Goal: Information Seeking & Learning: Learn about a topic

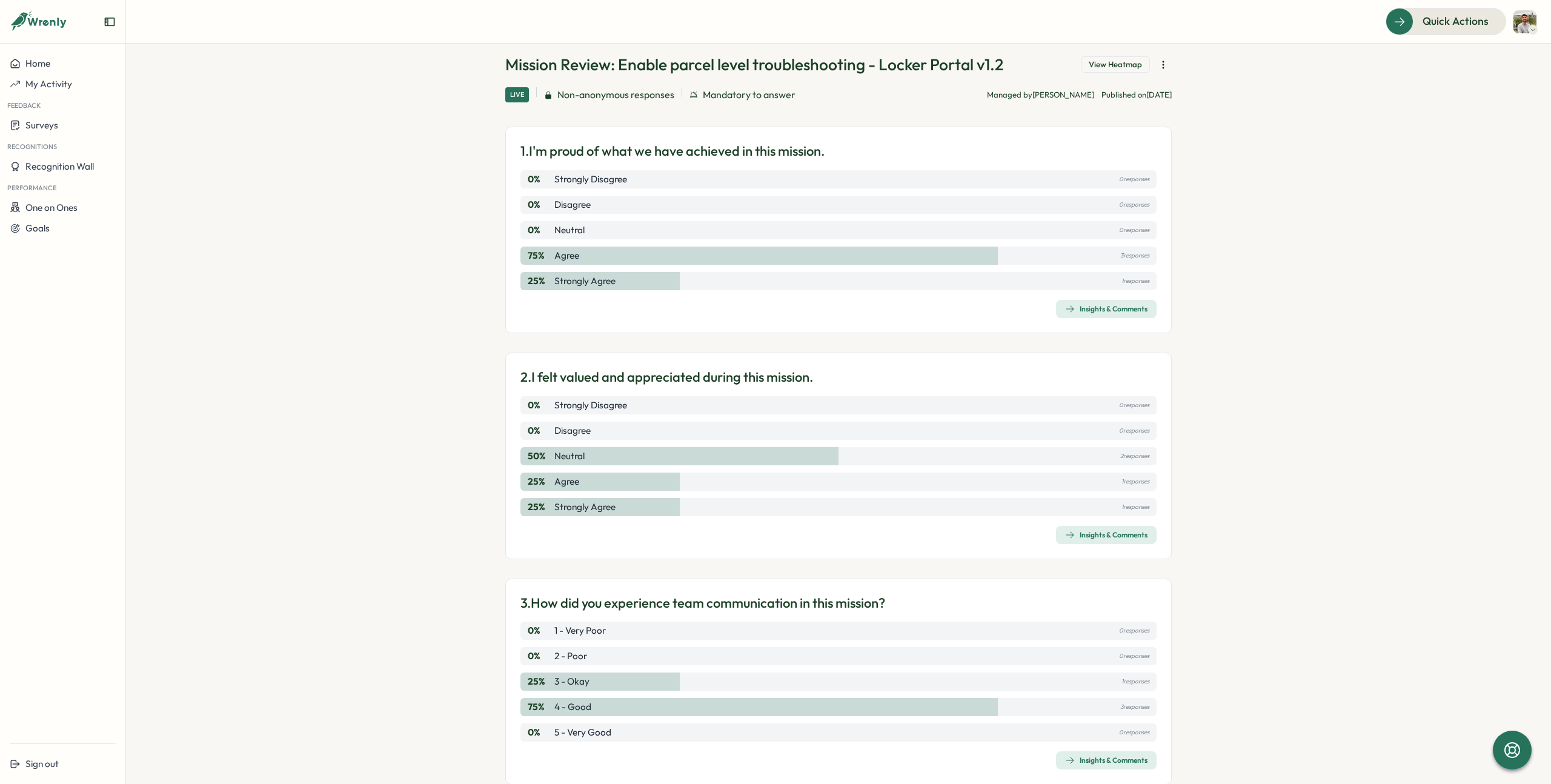
scroll to position [60, 0]
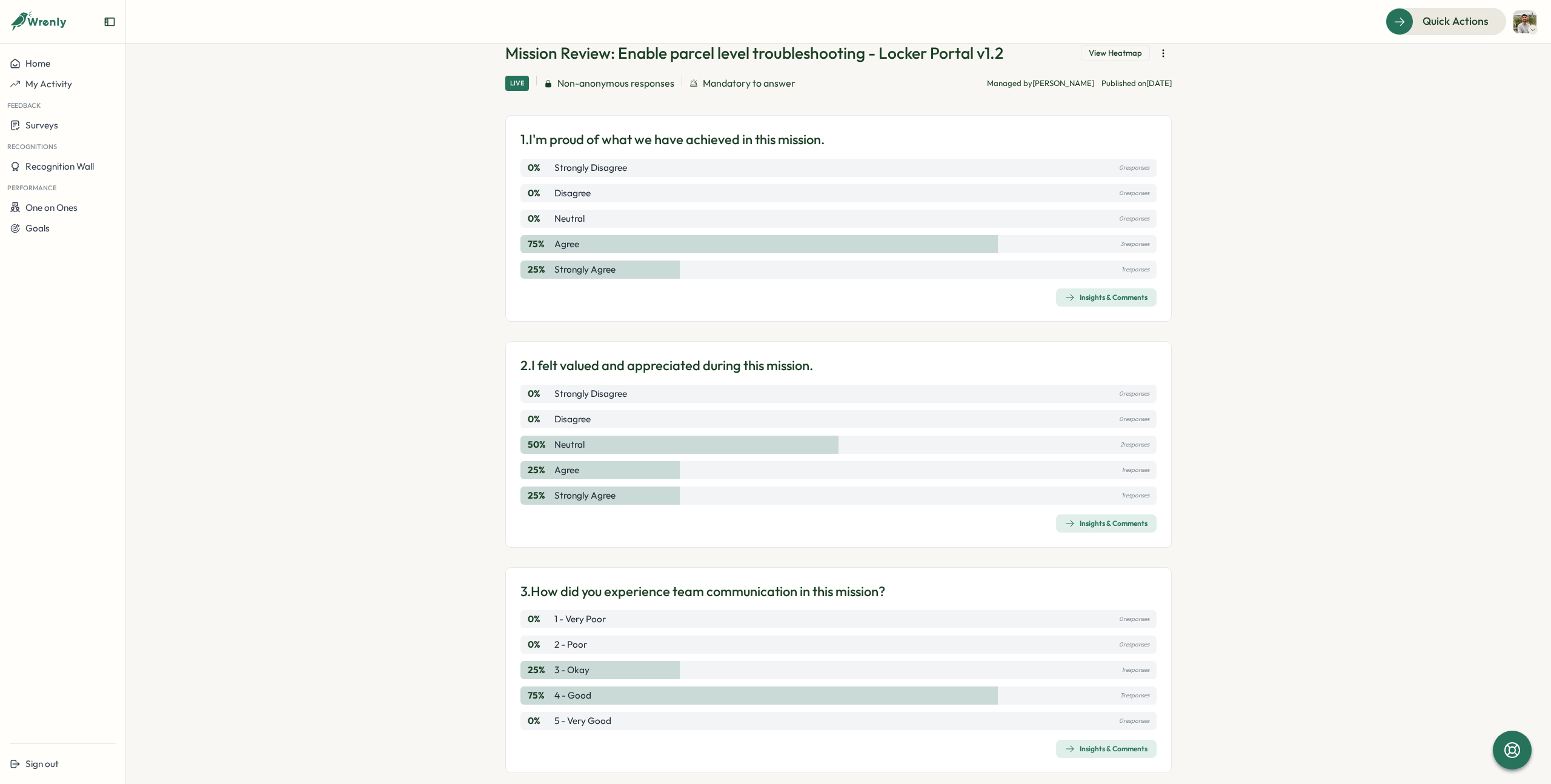
click at [1092, 303] on span "Insights & Comments" at bounding box center [1106, 298] width 82 height 17
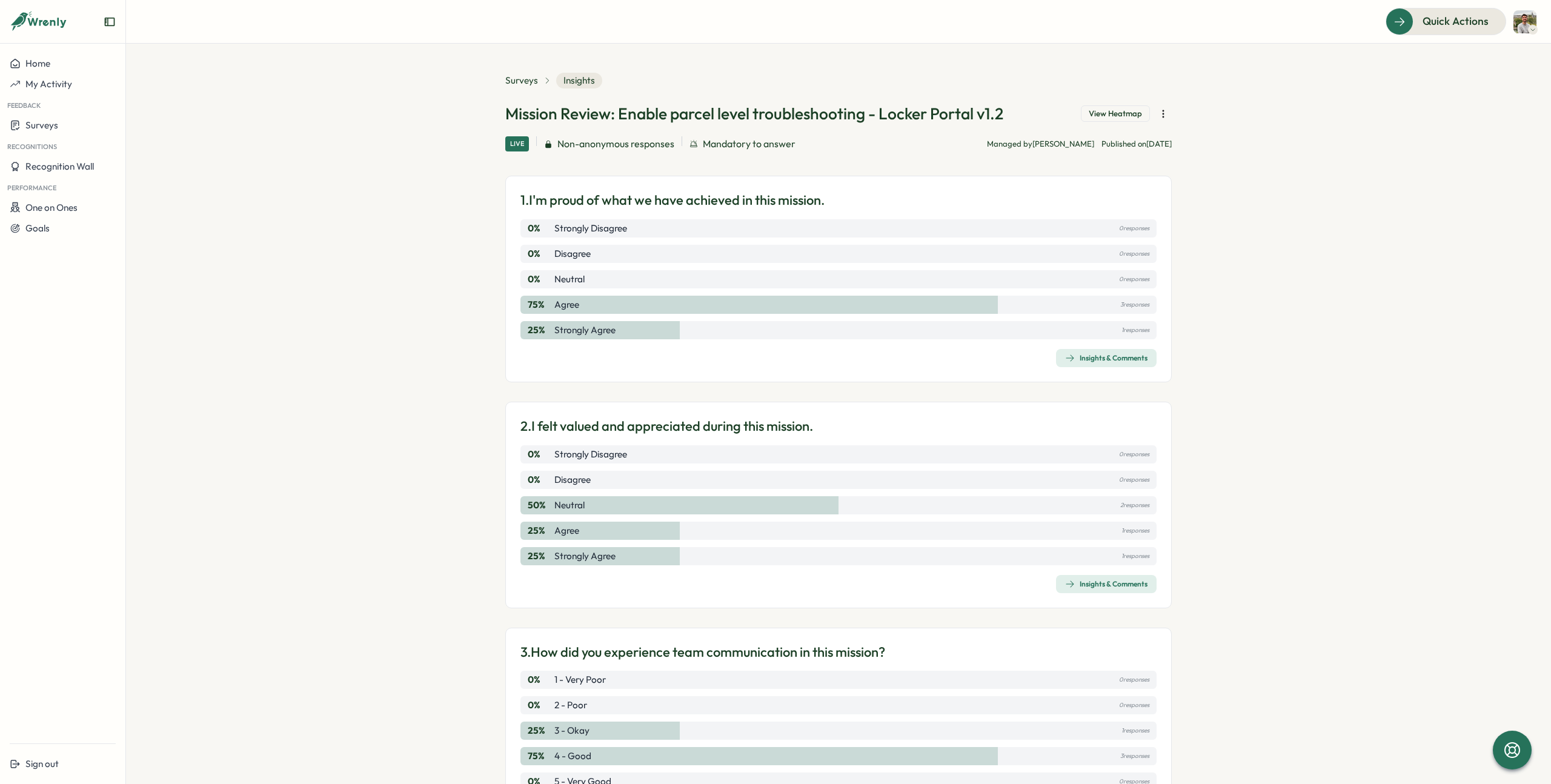
click at [1092, 587] on div "Insights & Comments" at bounding box center [1106, 584] width 82 height 9
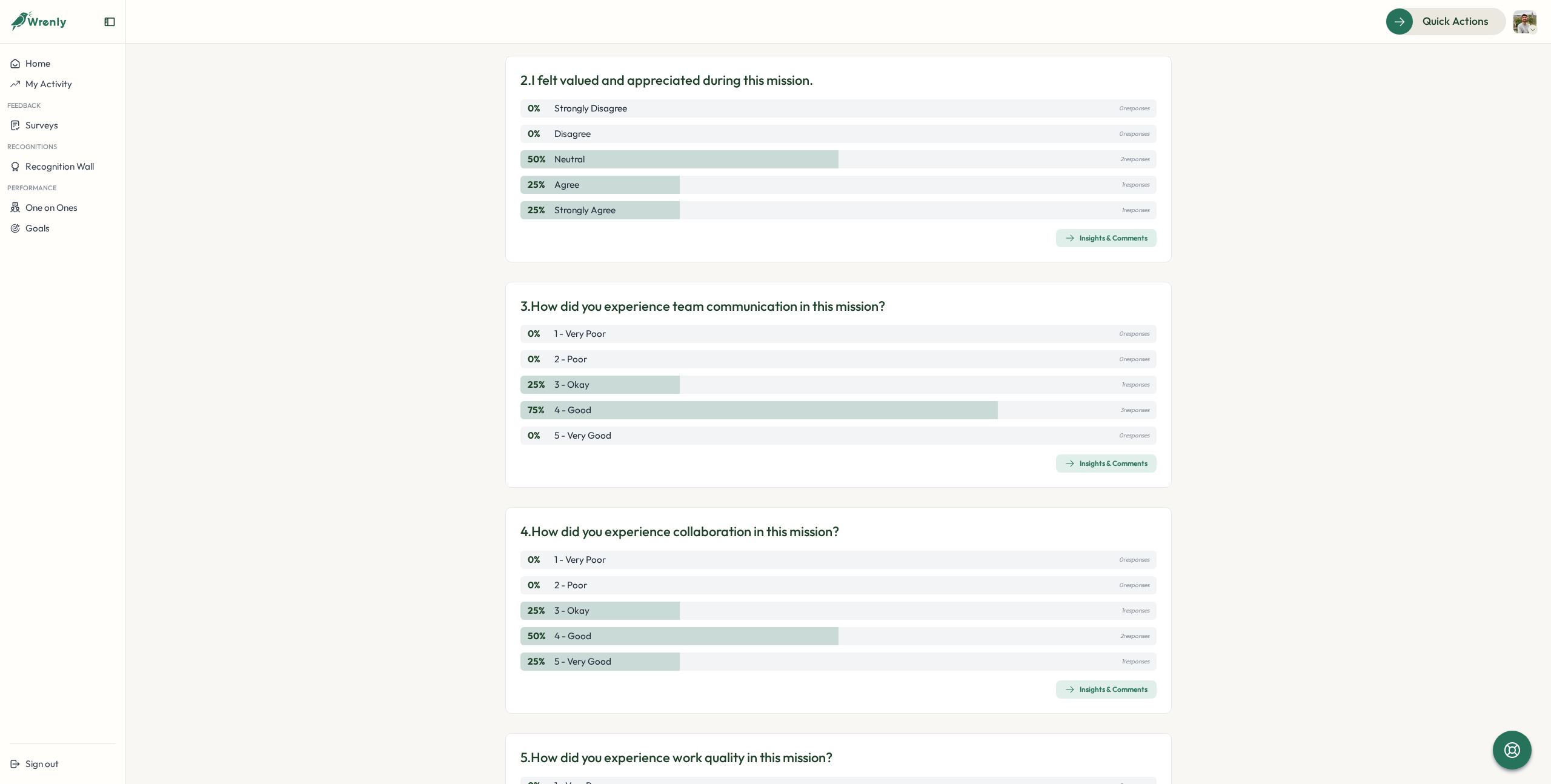
click at [1097, 467] on div "Insights & Comments" at bounding box center [1106, 463] width 82 height 9
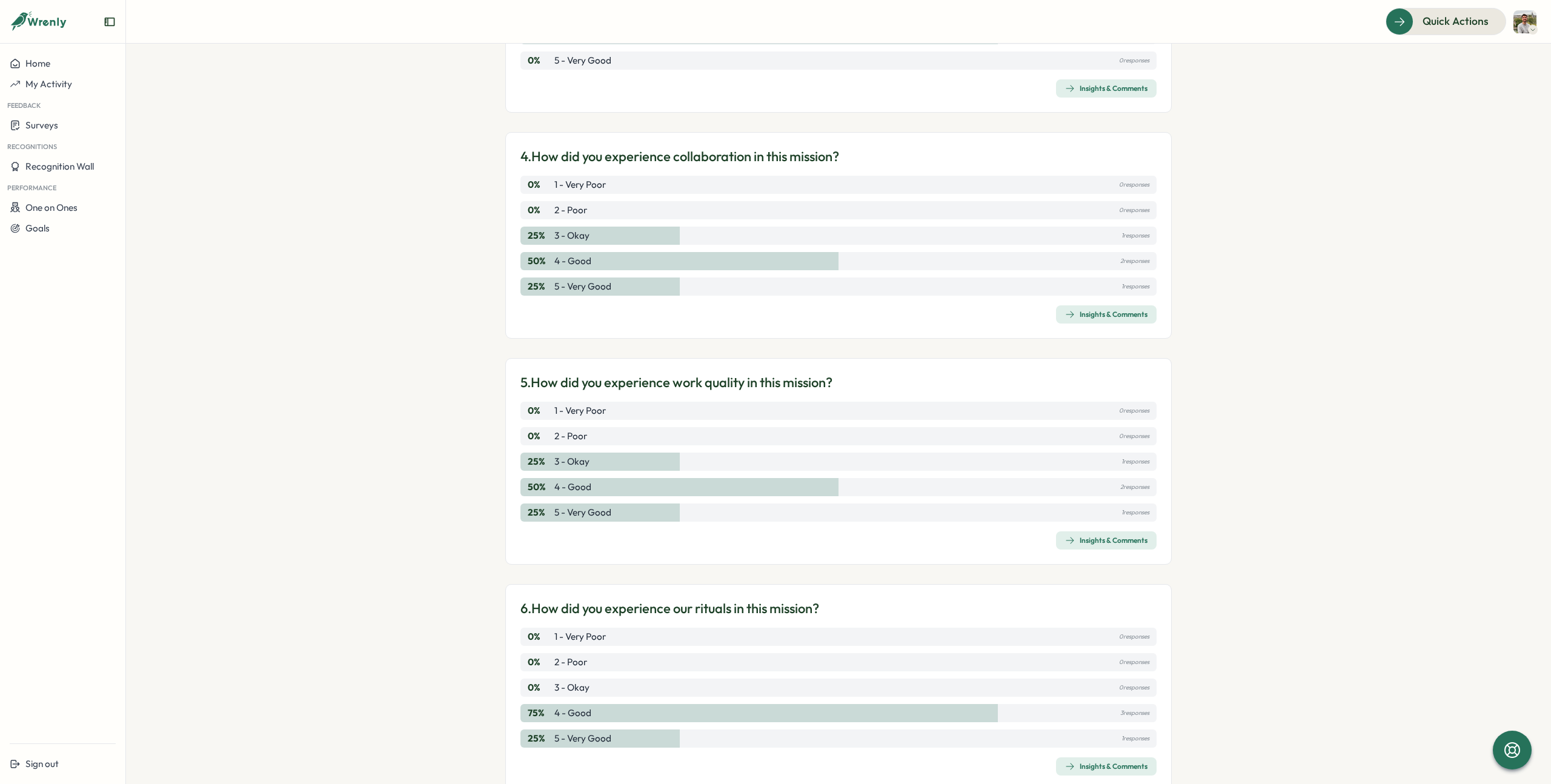
scroll to position [706, 0]
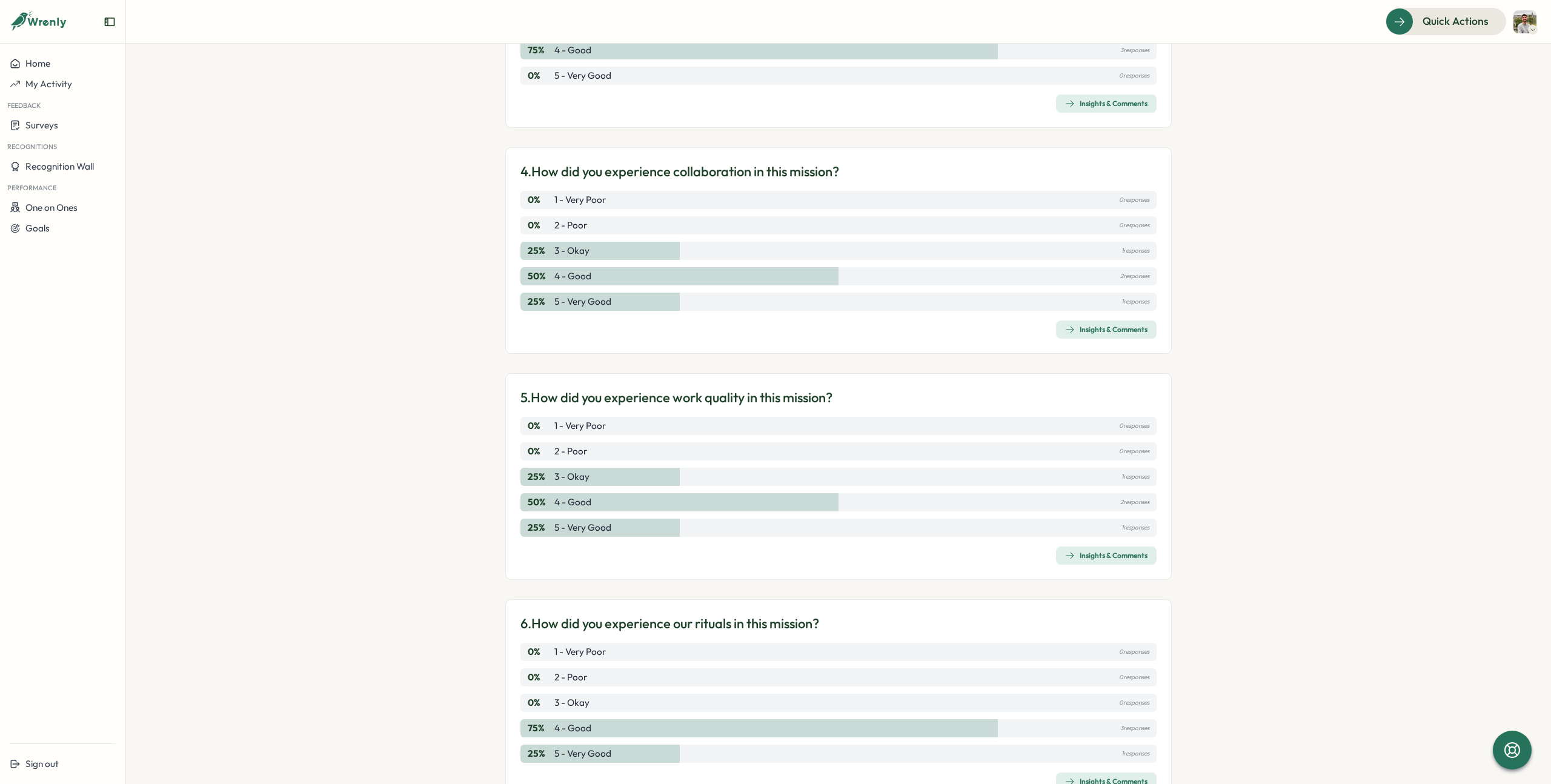
click at [1115, 329] on div "Insights & Comments" at bounding box center [1106, 329] width 82 height 9
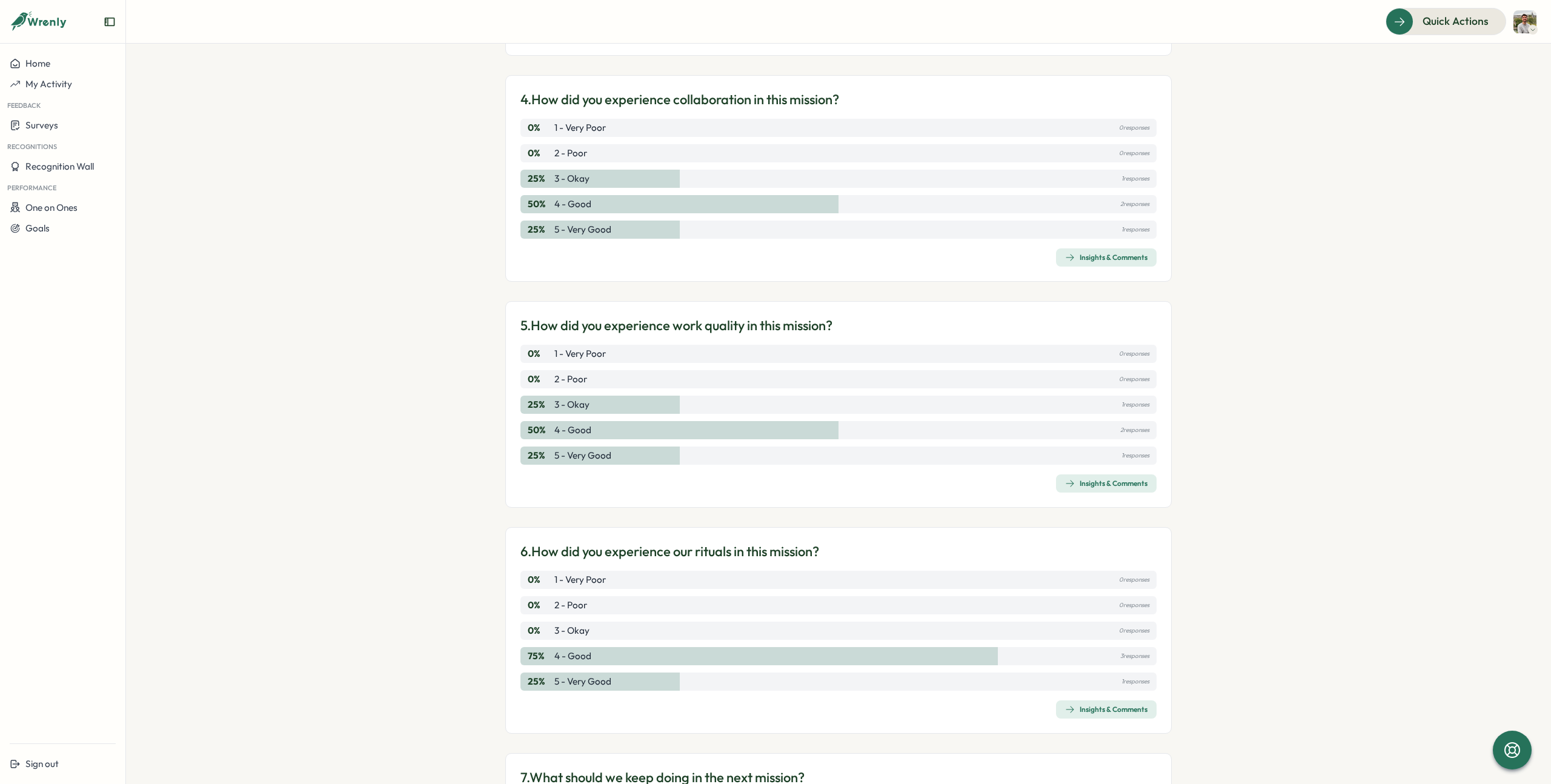
scroll to position [806, 0]
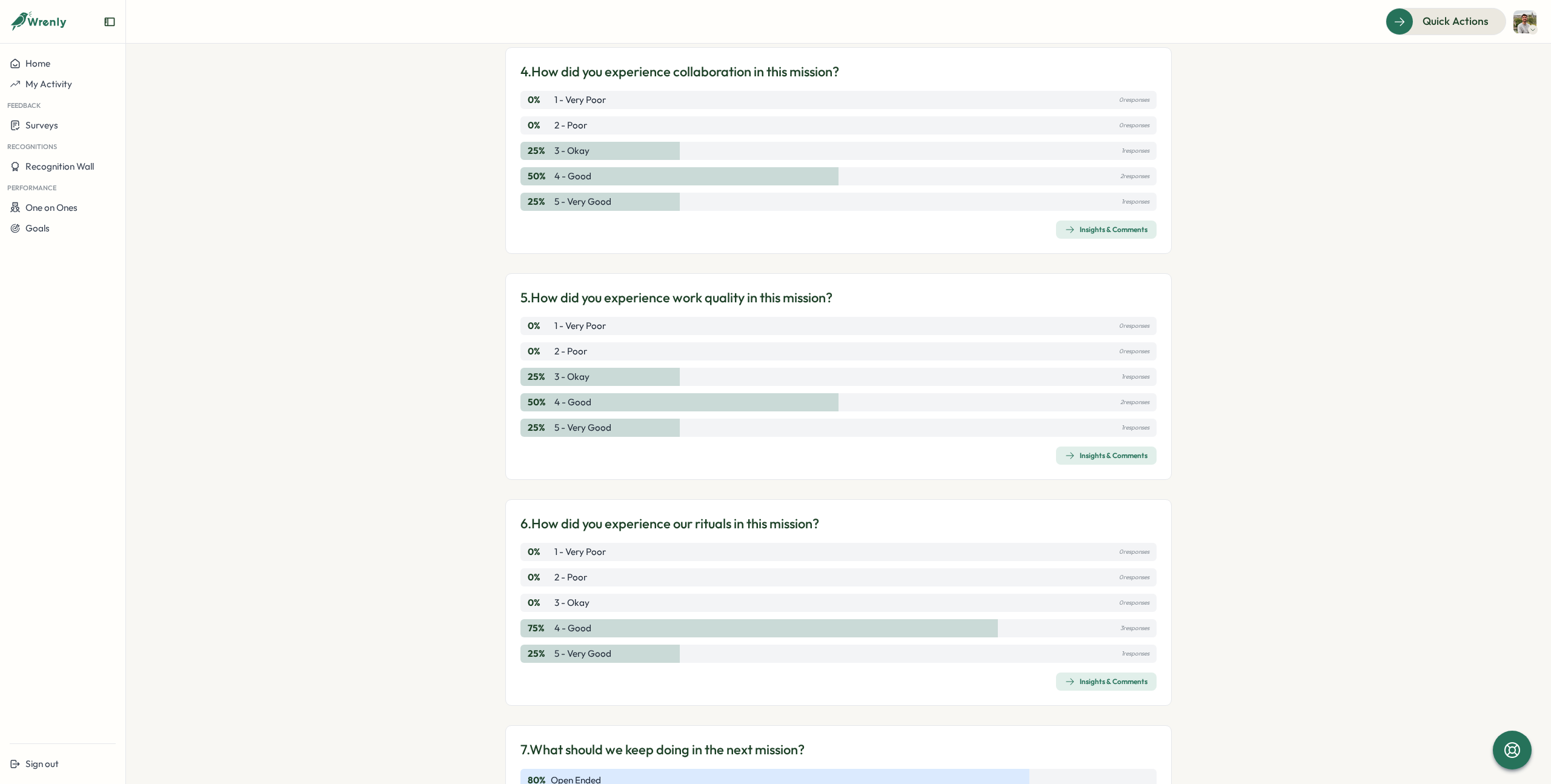
click at [1130, 453] on div "Insights & Comments" at bounding box center [1106, 456] width 82 height 9
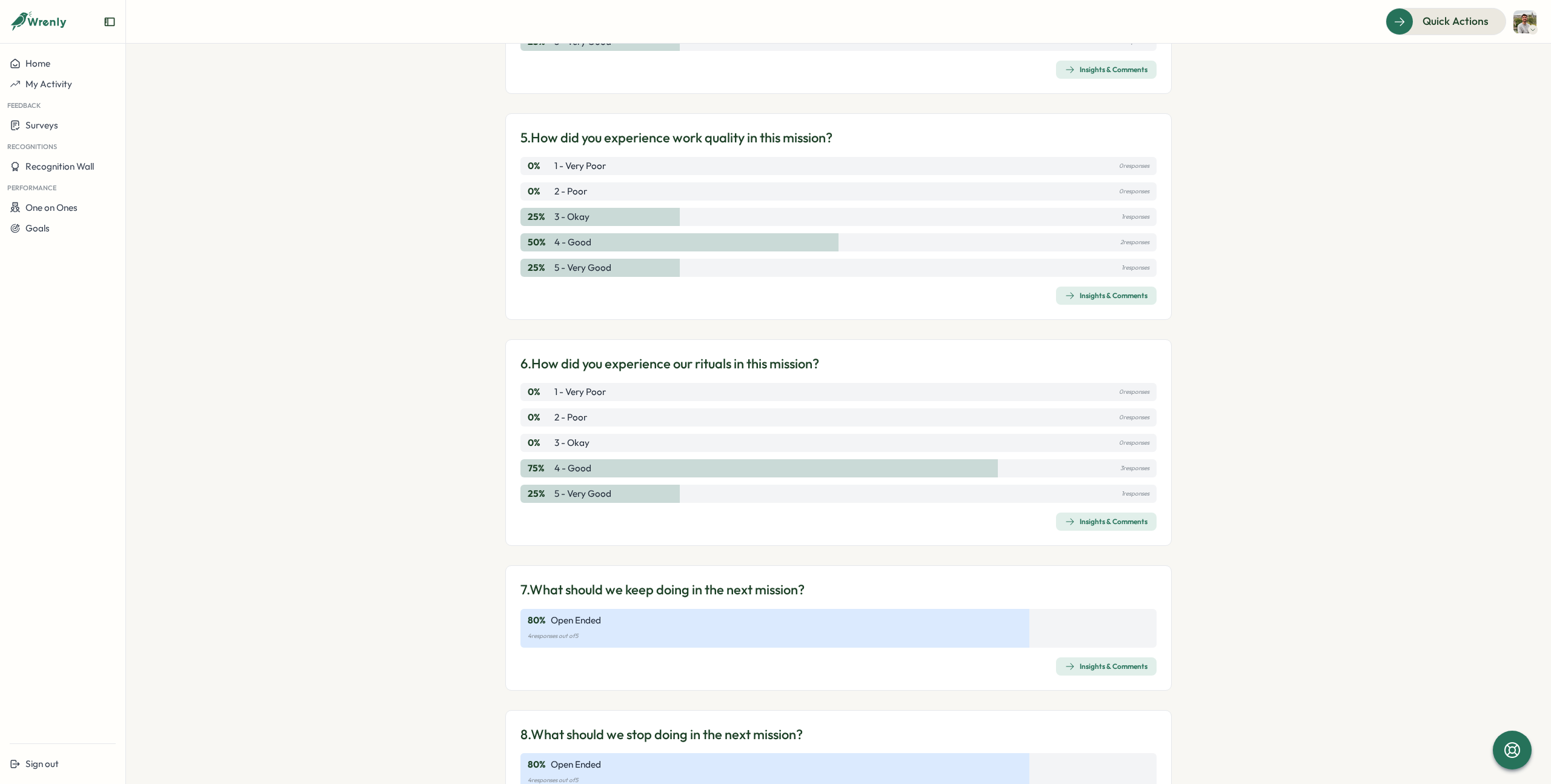
scroll to position [1007, 0]
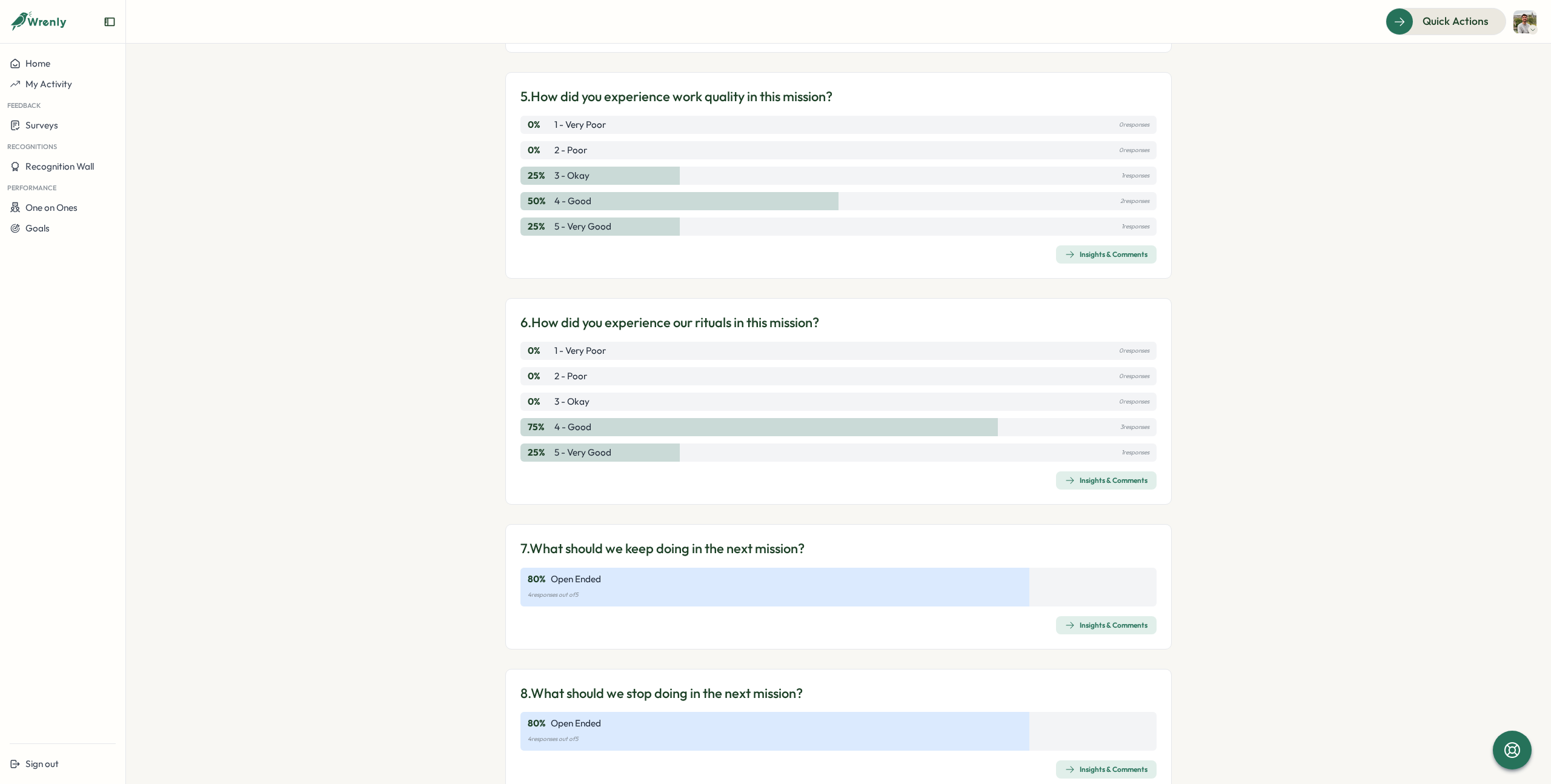
click at [1135, 486] on span "Insights & Comments" at bounding box center [1106, 481] width 82 height 17
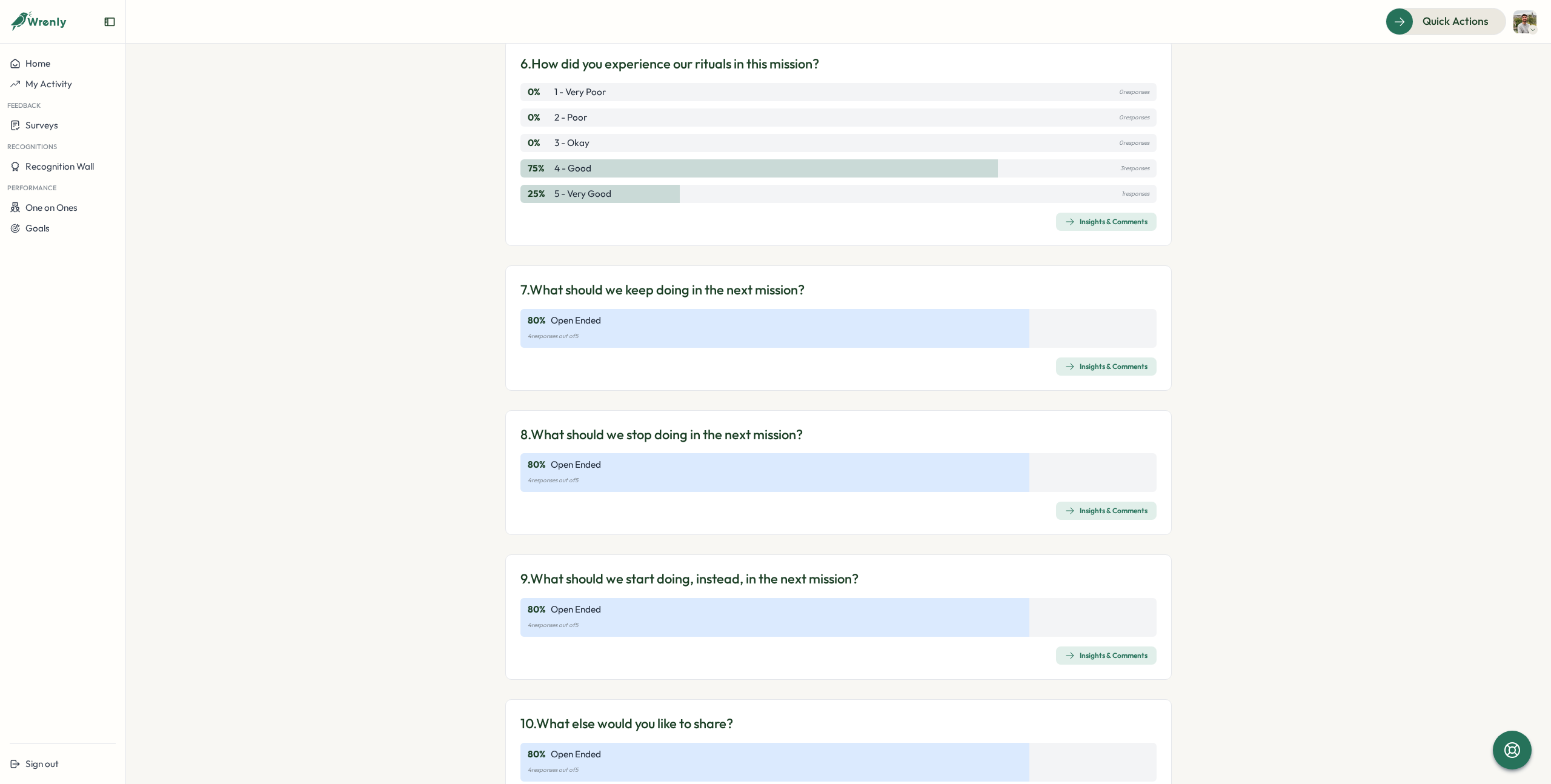
scroll to position [1265, 0]
click at [1119, 369] on div "Insights & Comments" at bounding box center [1106, 367] width 82 height 9
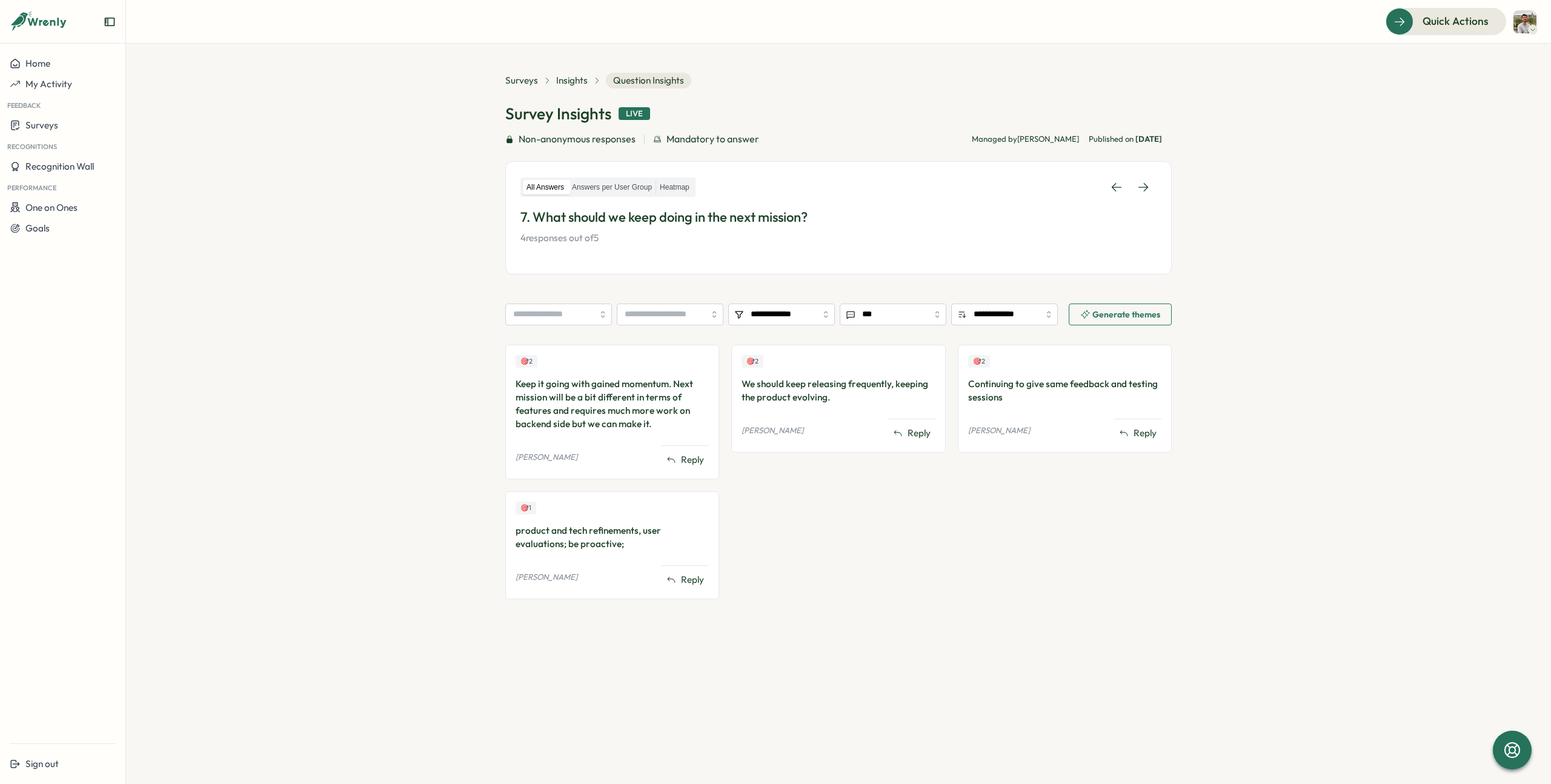
click at [1099, 315] on span "Generate themes" at bounding box center [1126, 314] width 68 height 9
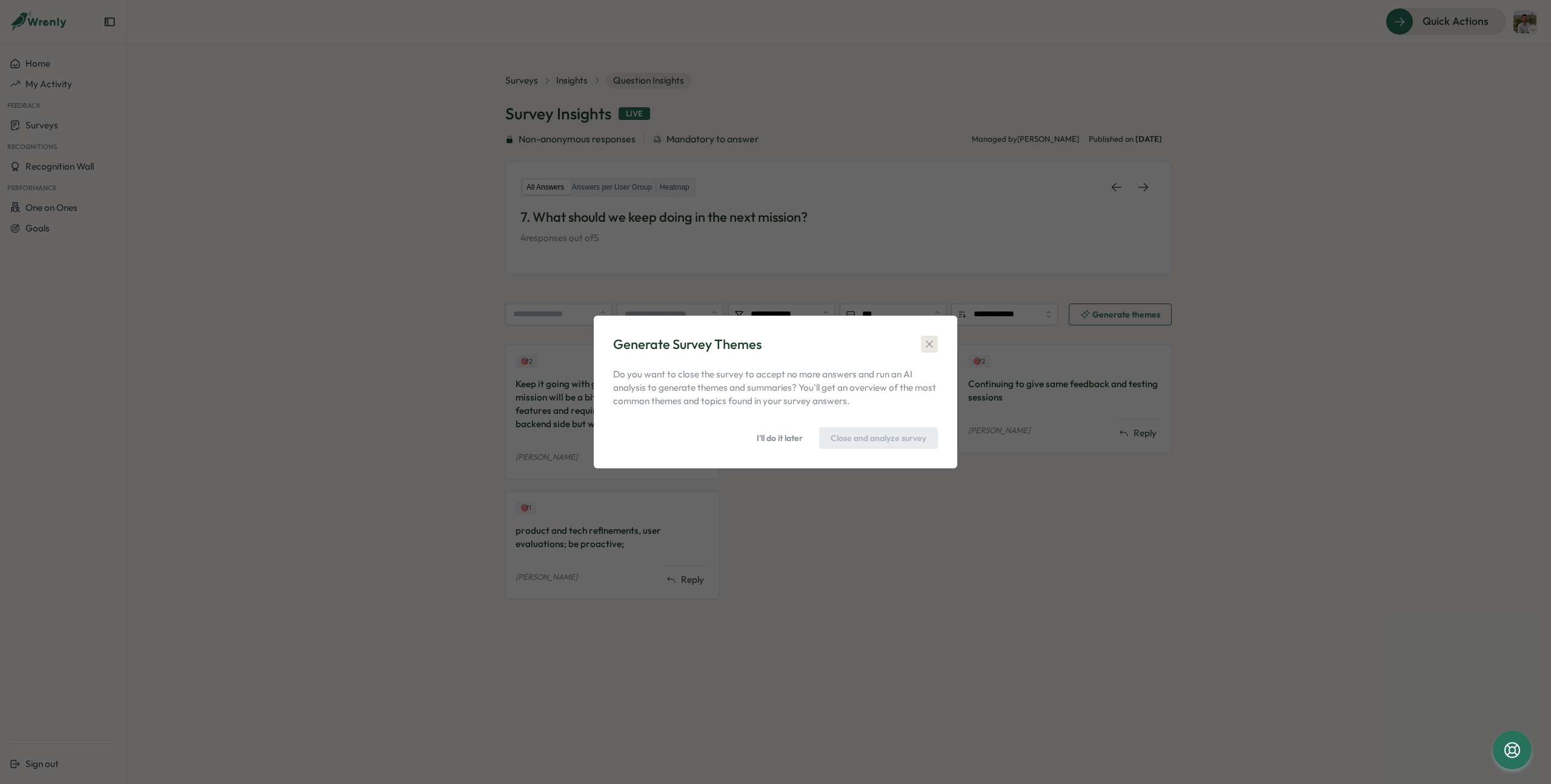
click at [928, 342] on icon "button" at bounding box center [929, 343] width 12 height 12
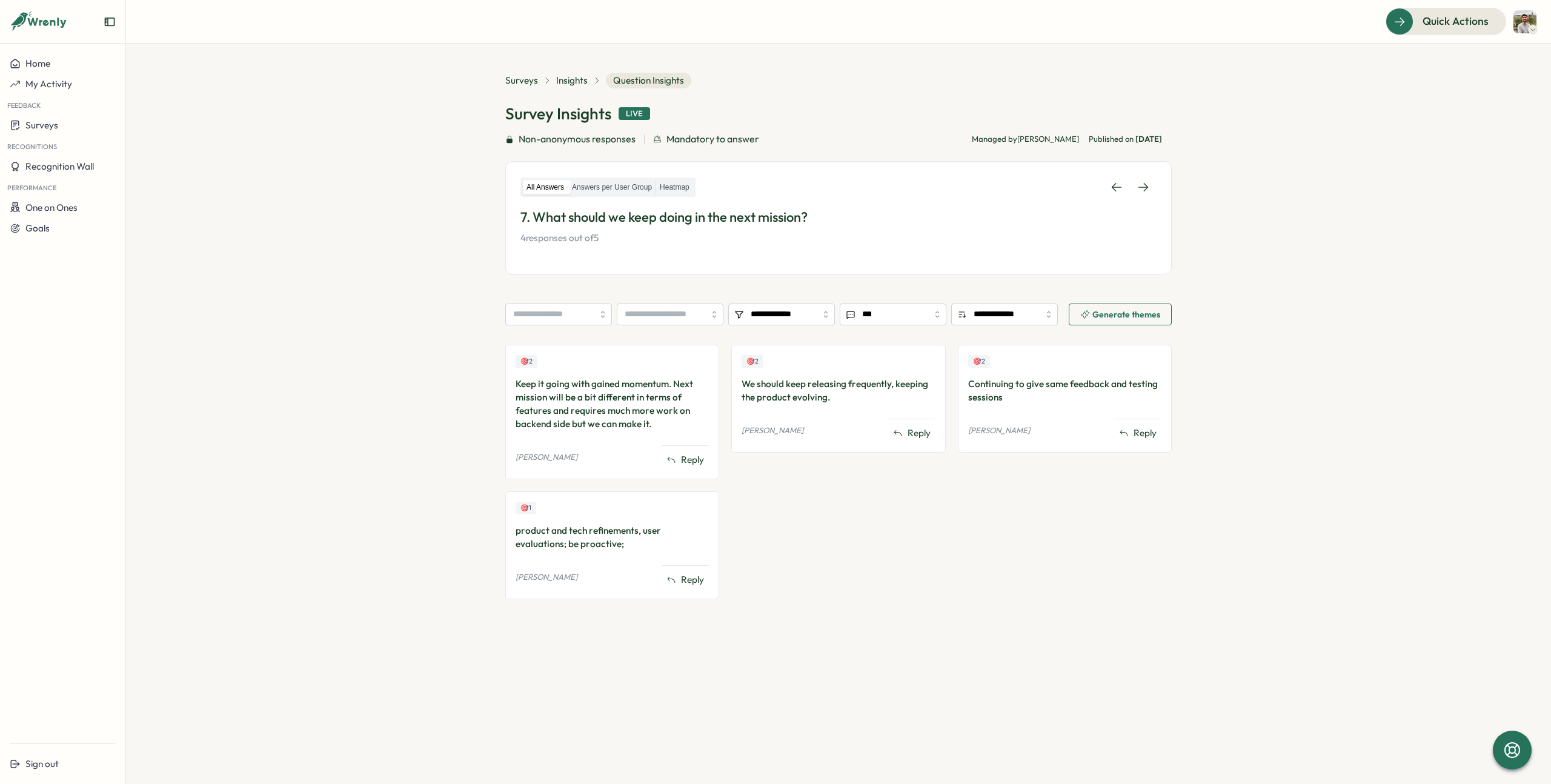
click at [517, 385] on div "Keep it going with gained momentum. Next mission will be a bit different in ter…" at bounding box center [612, 404] width 193 height 53
drag, startPoint x: 514, startPoint y: 383, endPoint x: 668, endPoint y: 426, distance: 159.9
click at [668, 426] on div "🎯 2 Keep it going with gained momentum. Next mission will be a bit different in…" at bounding box center [612, 412] width 214 height 135
copy div "Keep it going with gained momentum. Next mission will be a bit different in ter…"
click at [787, 393] on div "We should keep releasing frequently, keeping the product evolving." at bounding box center [838, 390] width 193 height 27
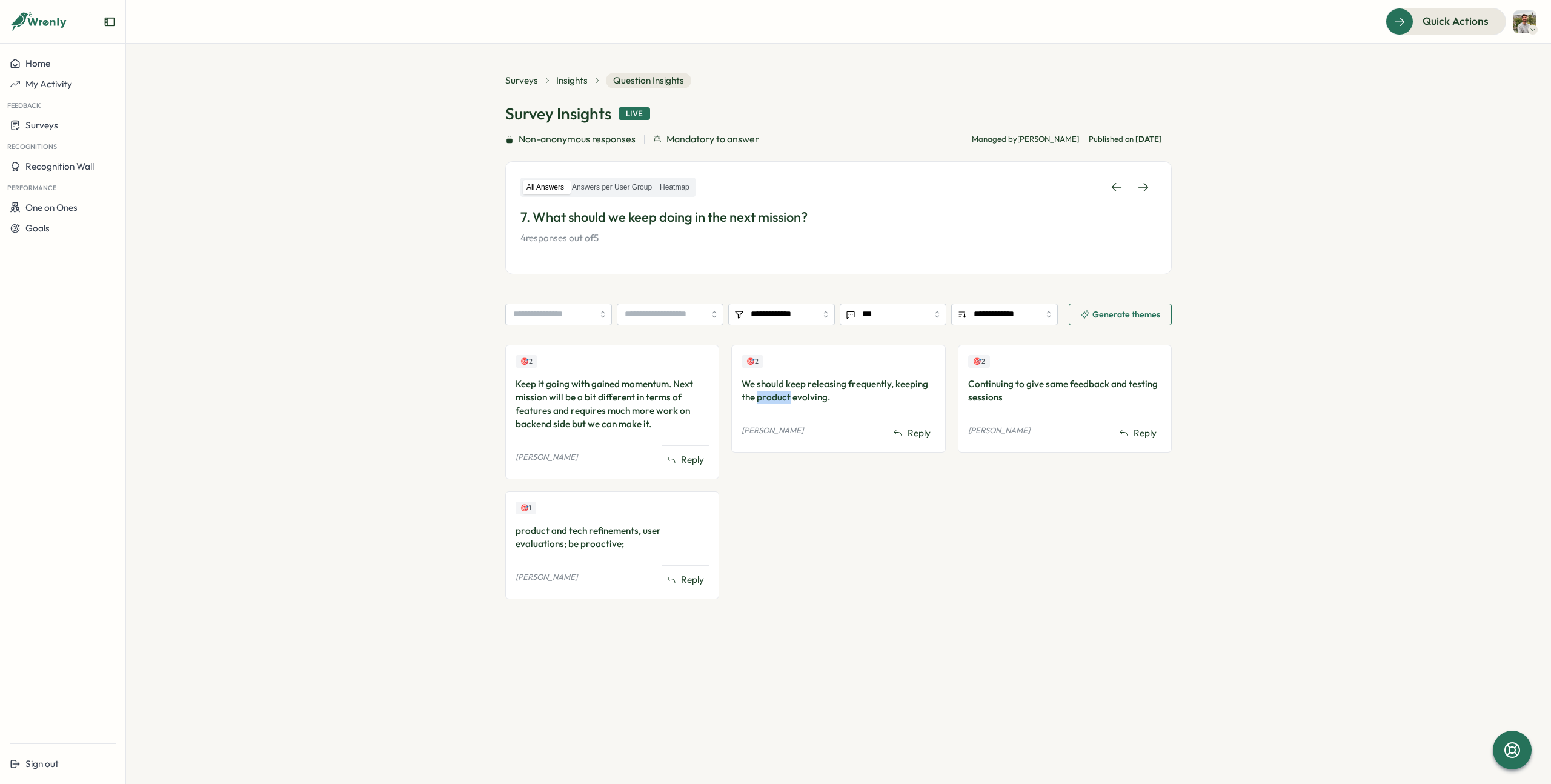
click at [787, 393] on div "We should keep releasing frequently, keeping the product evolving." at bounding box center [838, 390] width 193 height 27
copy div "We should keep releasing frequently, keeping the product evolving."
click at [996, 393] on div "Continuing to give same feedback and testing sessions" at bounding box center [1065, 390] width 193 height 27
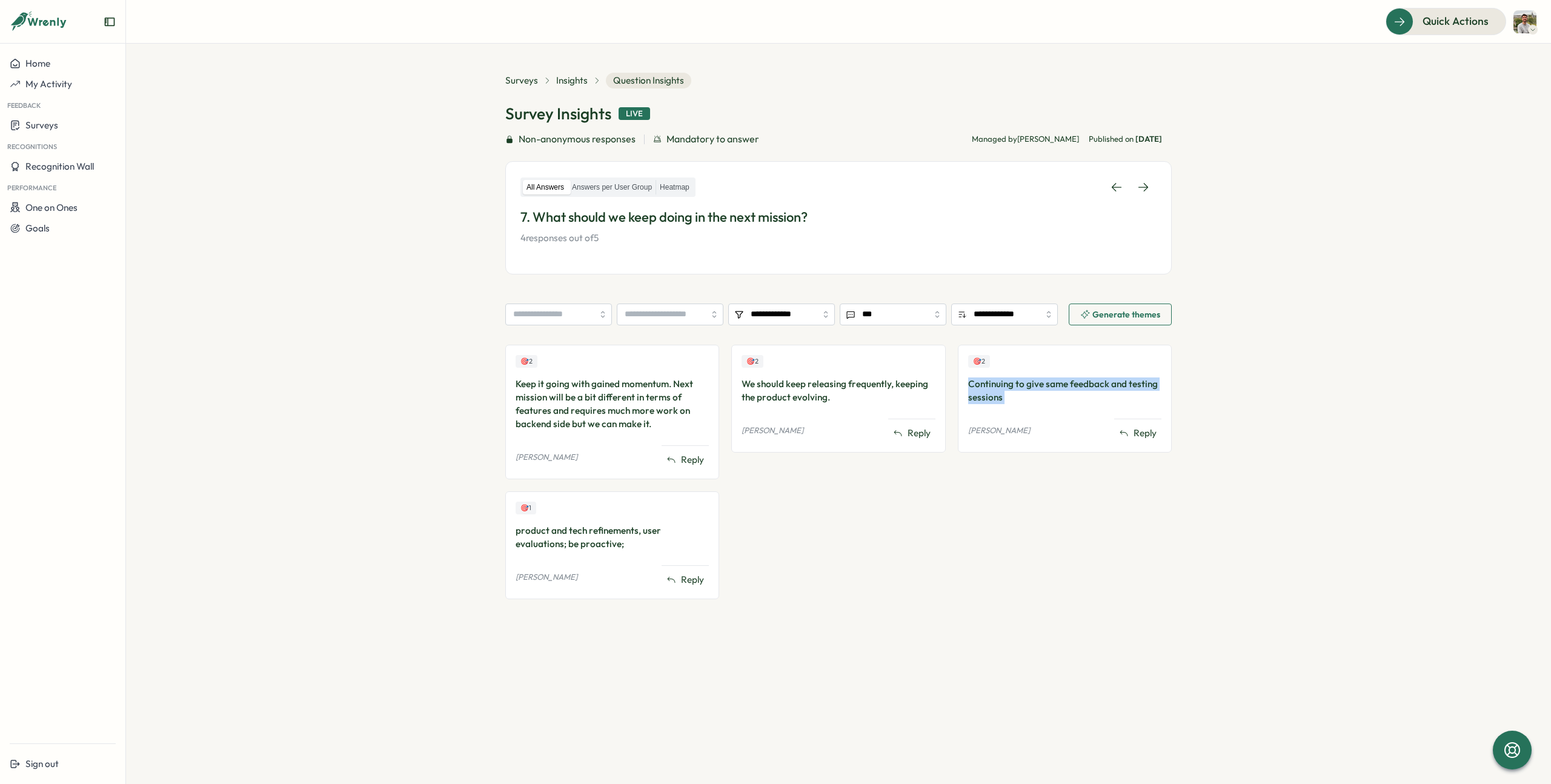
click at [996, 393] on div "Continuing to give same feedback and testing sessions" at bounding box center [1065, 390] width 193 height 27
copy div "Continuing to give same feedback and testing sessions"
click at [589, 530] on div "product and tech refinements, user evaluations; be proactive;" at bounding box center [612, 537] width 193 height 27
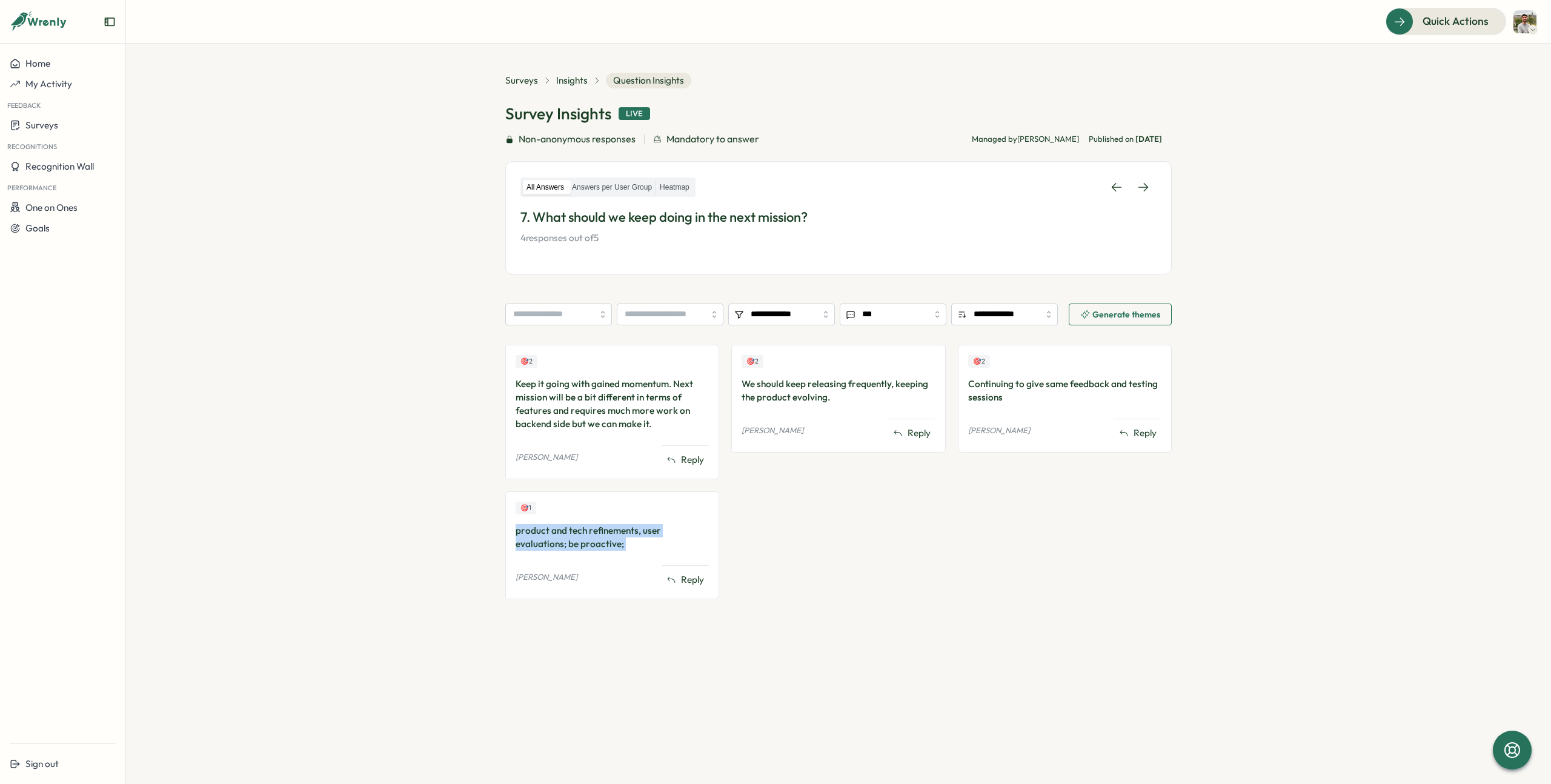
copy div "product and tech refinements, user evaluations; be proactive;"
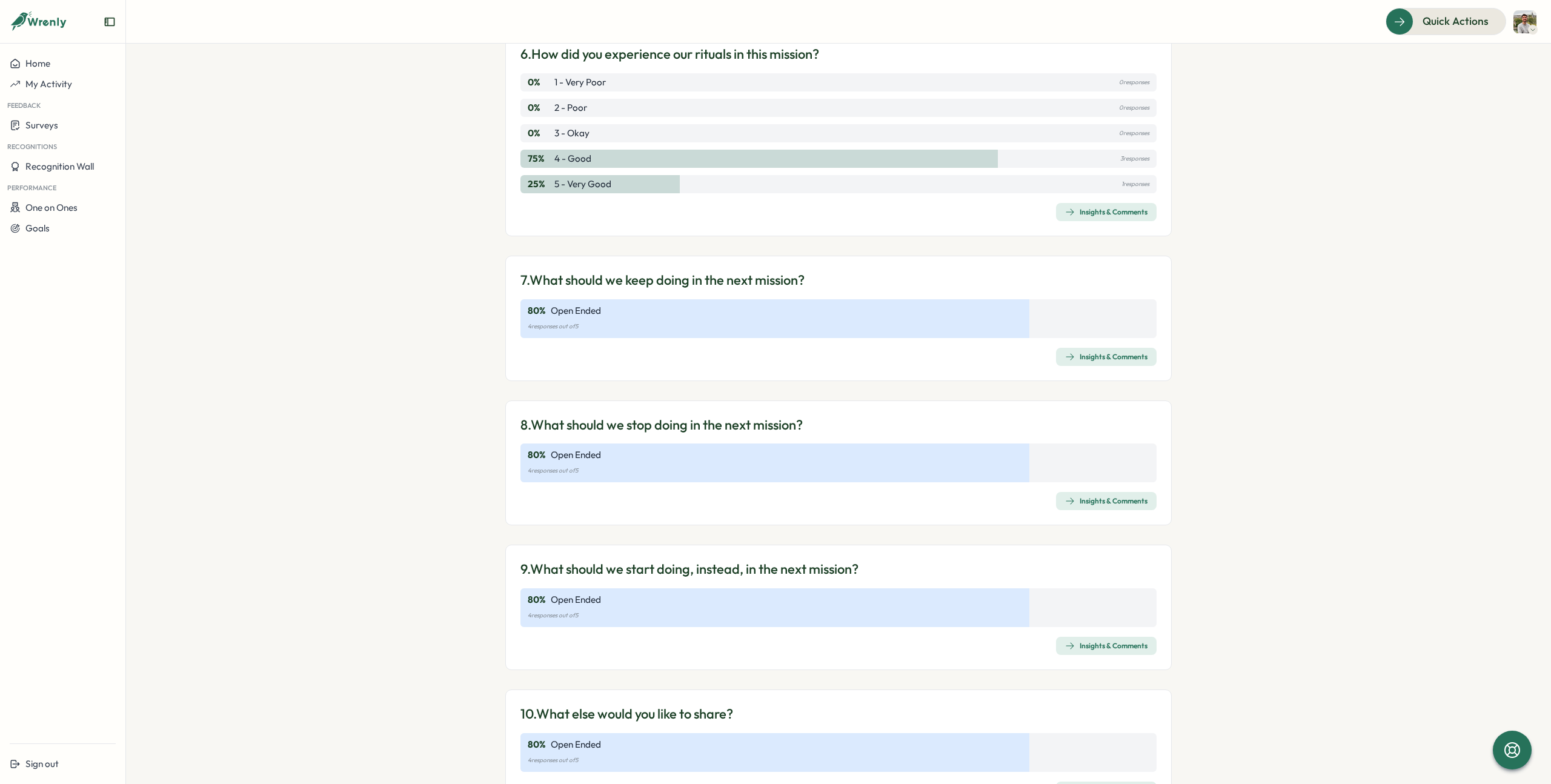
scroll to position [1279, 0]
click at [1101, 493] on div "Insights & Comments" at bounding box center [1106, 496] width 82 height 9
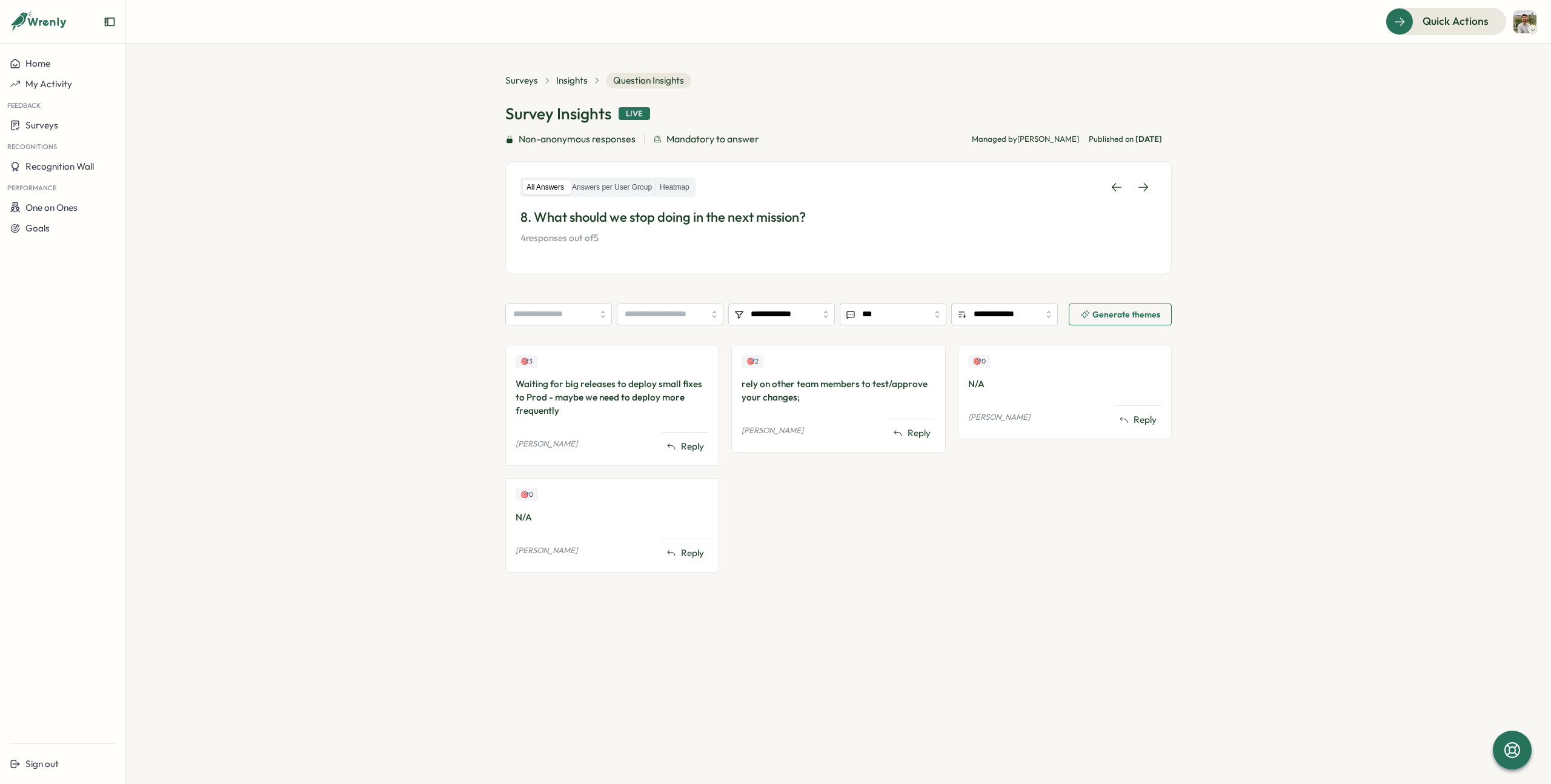
click at [524, 388] on div "Waiting for big releases to deploy small fixes to Prod - maybe we need to deplo…" at bounding box center [612, 397] width 193 height 40
copy div "Waiting for big releases to deploy small fixes to Prod - maybe we need to deplo…"
click at [780, 392] on div "rely on other team members to test/approve your changes;" at bounding box center [838, 390] width 193 height 27
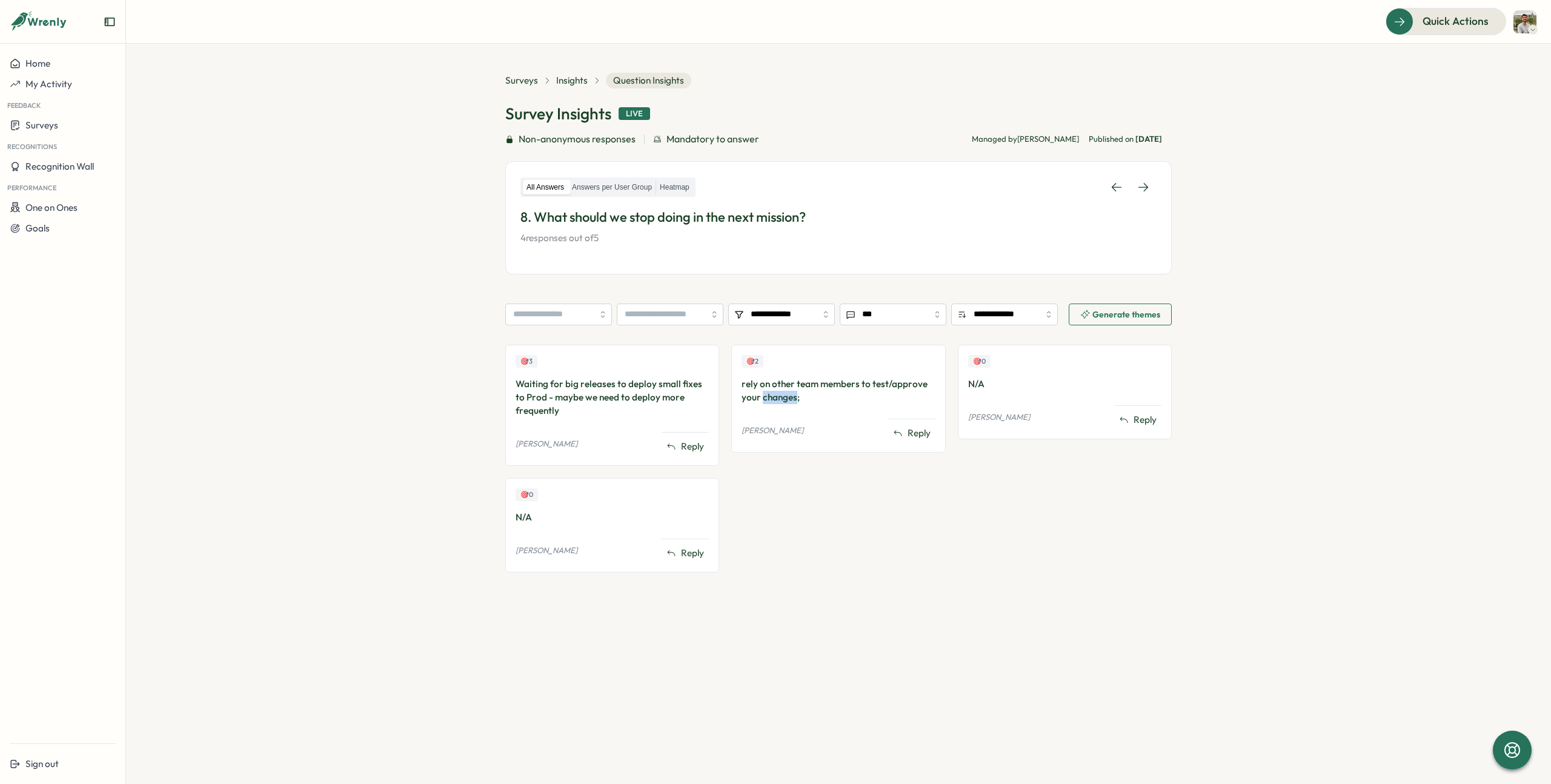
click at [780, 392] on div "rely on other team members to test/approve your changes;" at bounding box center [838, 390] width 193 height 27
copy div "rely on other team members to test/approve your changes;"
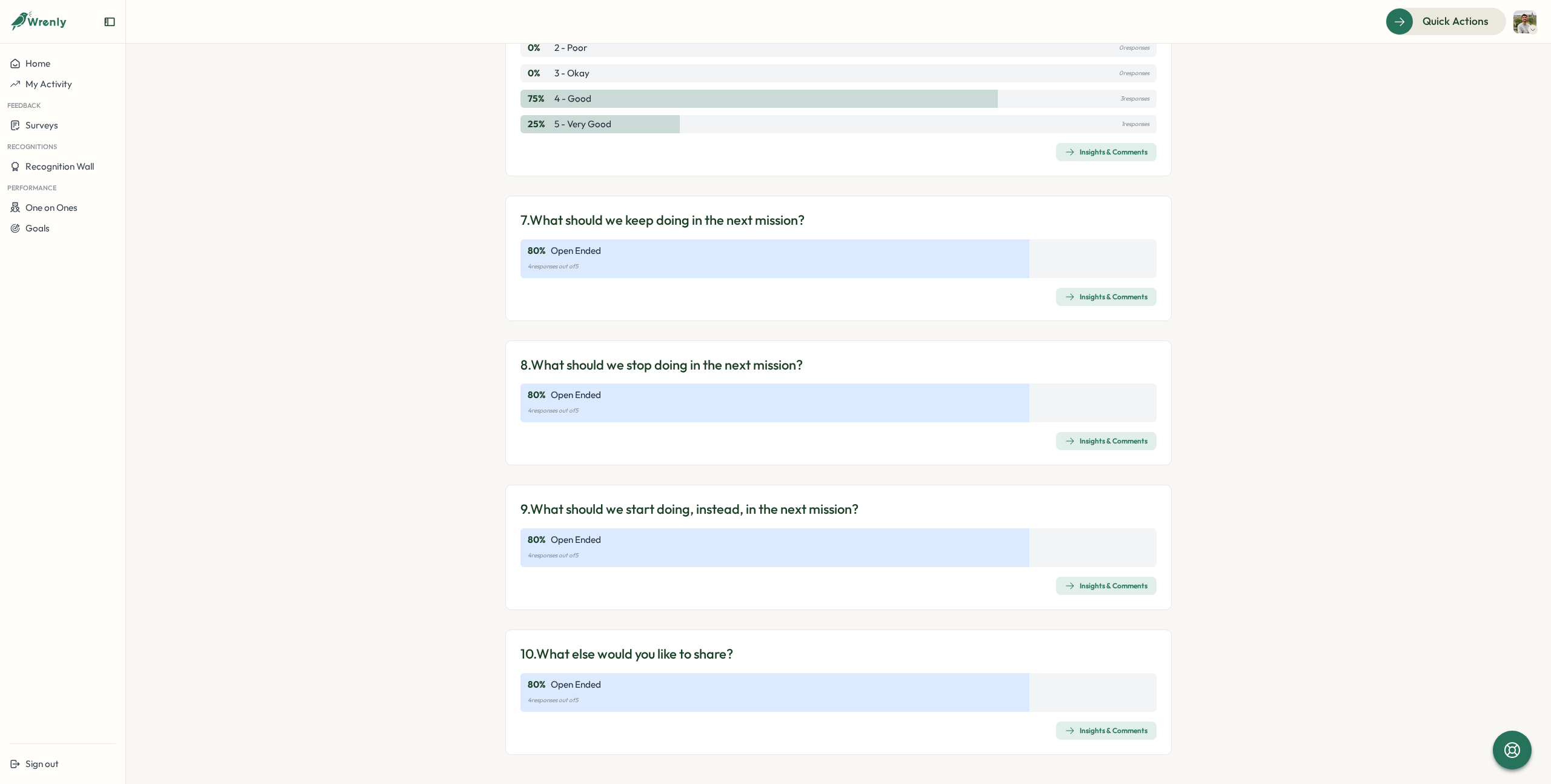
scroll to position [1334, 0]
click at [1102, 588] on div "Insights & Comments" at bounding box center [1106, 586] width 82 height 9
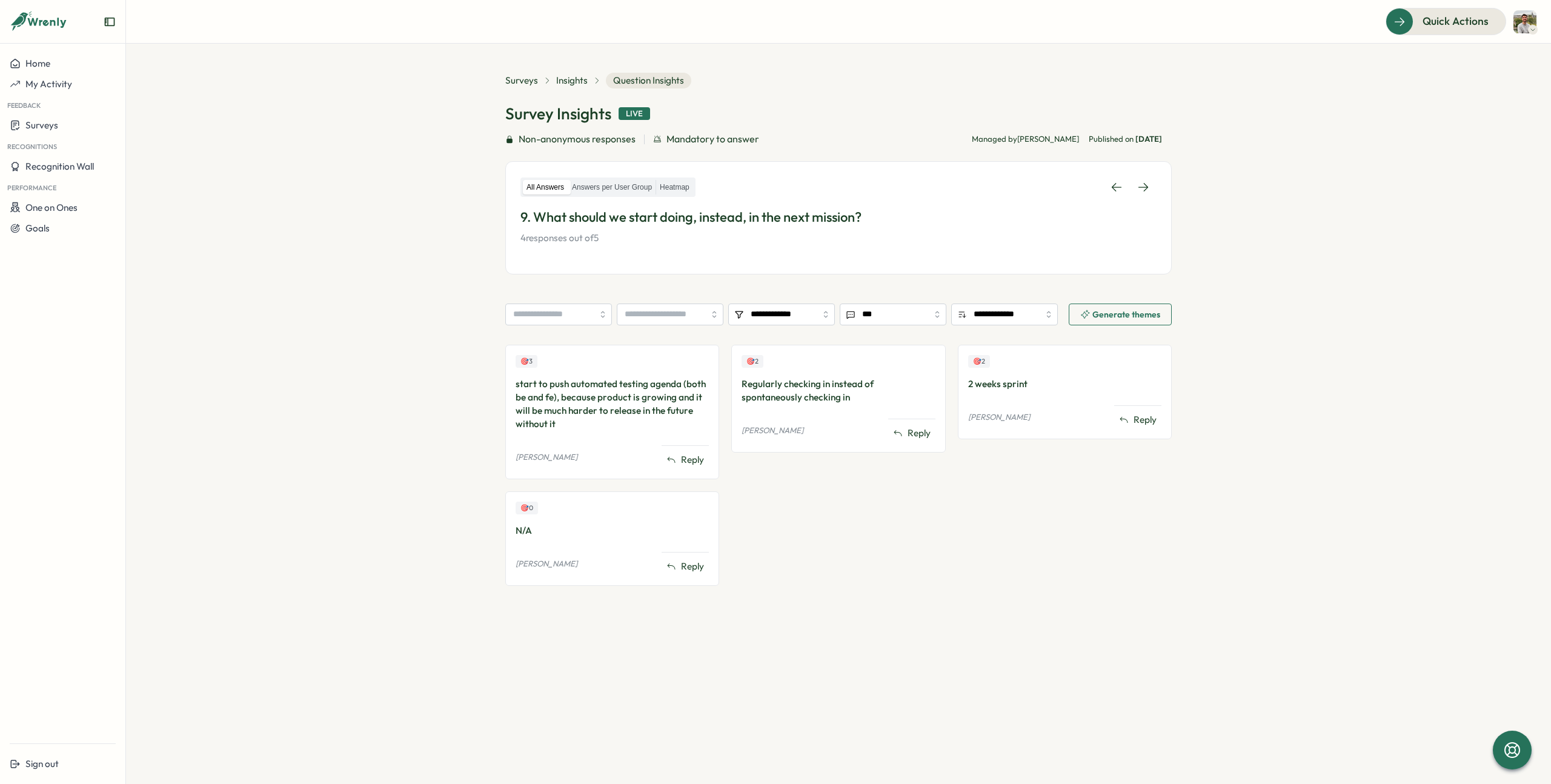
click at [576, 401] on div "start to push automated testing agenda (both be and fe), because product is gro…" at bounding box center [612, 404] width 193 height 53
copy div "start to push automated testing agenda (both be and fe), because product is gro…"
click at [758, 384] on div "Regularly checking in instead of spontaneously checking in" at bounding box center [838, 390] width 193 height 27
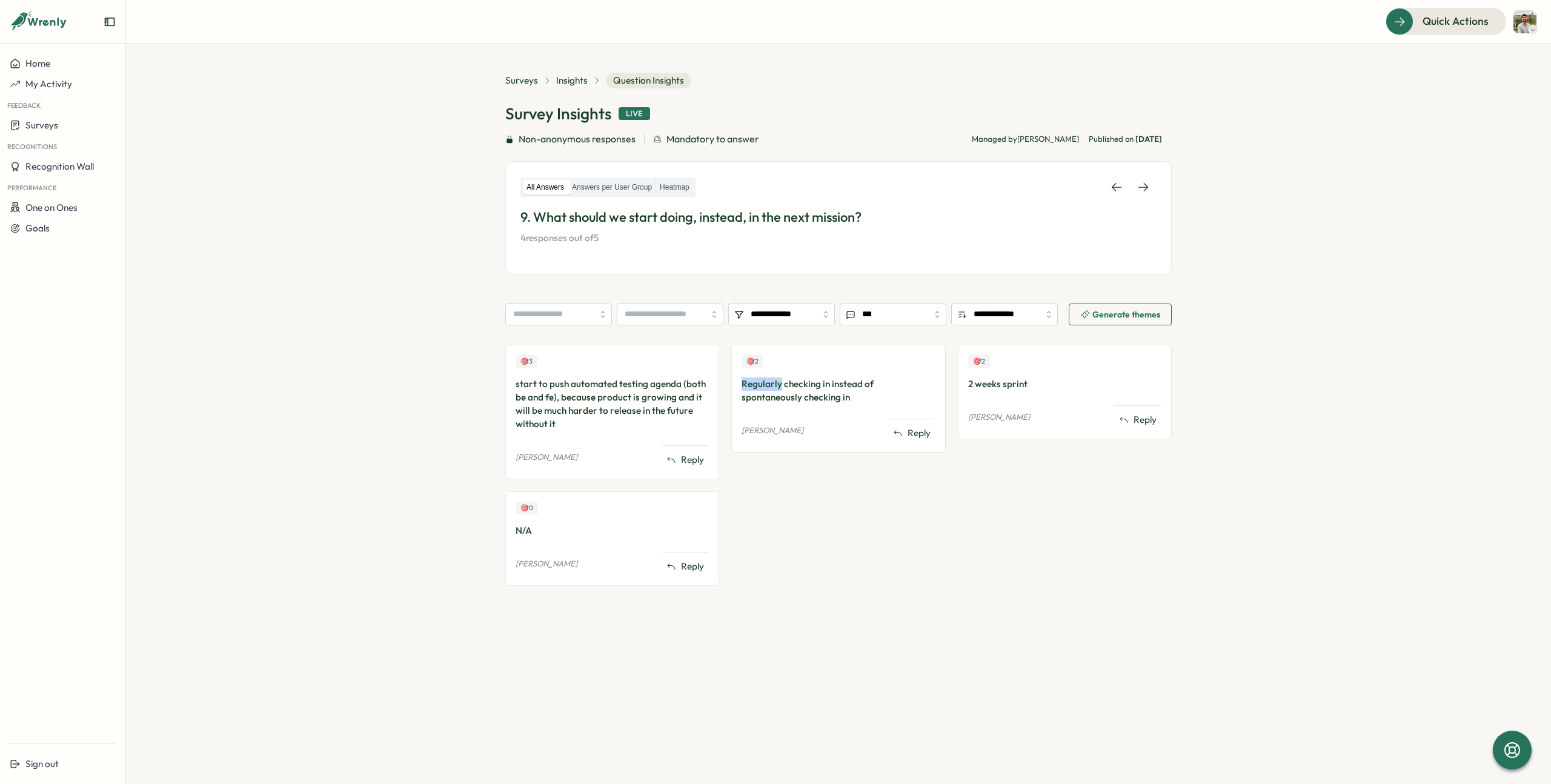
click at [758, 384] on div "Regularly checking in instead of spontaneously checking in" at bounding box center [838, 390] width 193 height 27
copy div "Regularly checking in instead of spontaneously checking in"
click at [1006, 383] on div "2 weeks sprint" at bounding box center [1065, 383] width 193 height 13
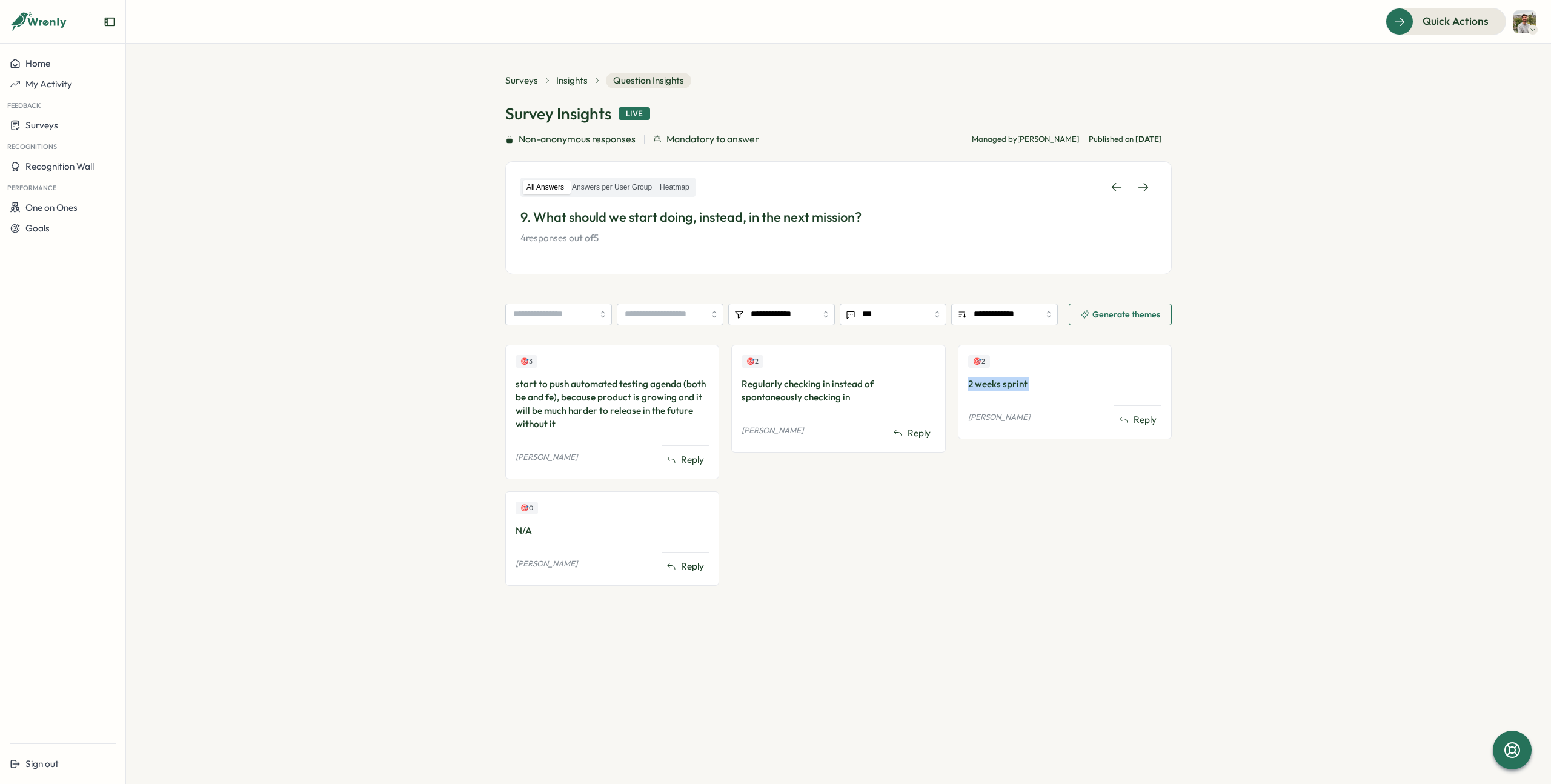
click at [1006, 383] on div "2 weeks sprint" at bounding box center [1065, 383] width 193 height 13
copy div "2 weeks sprint"
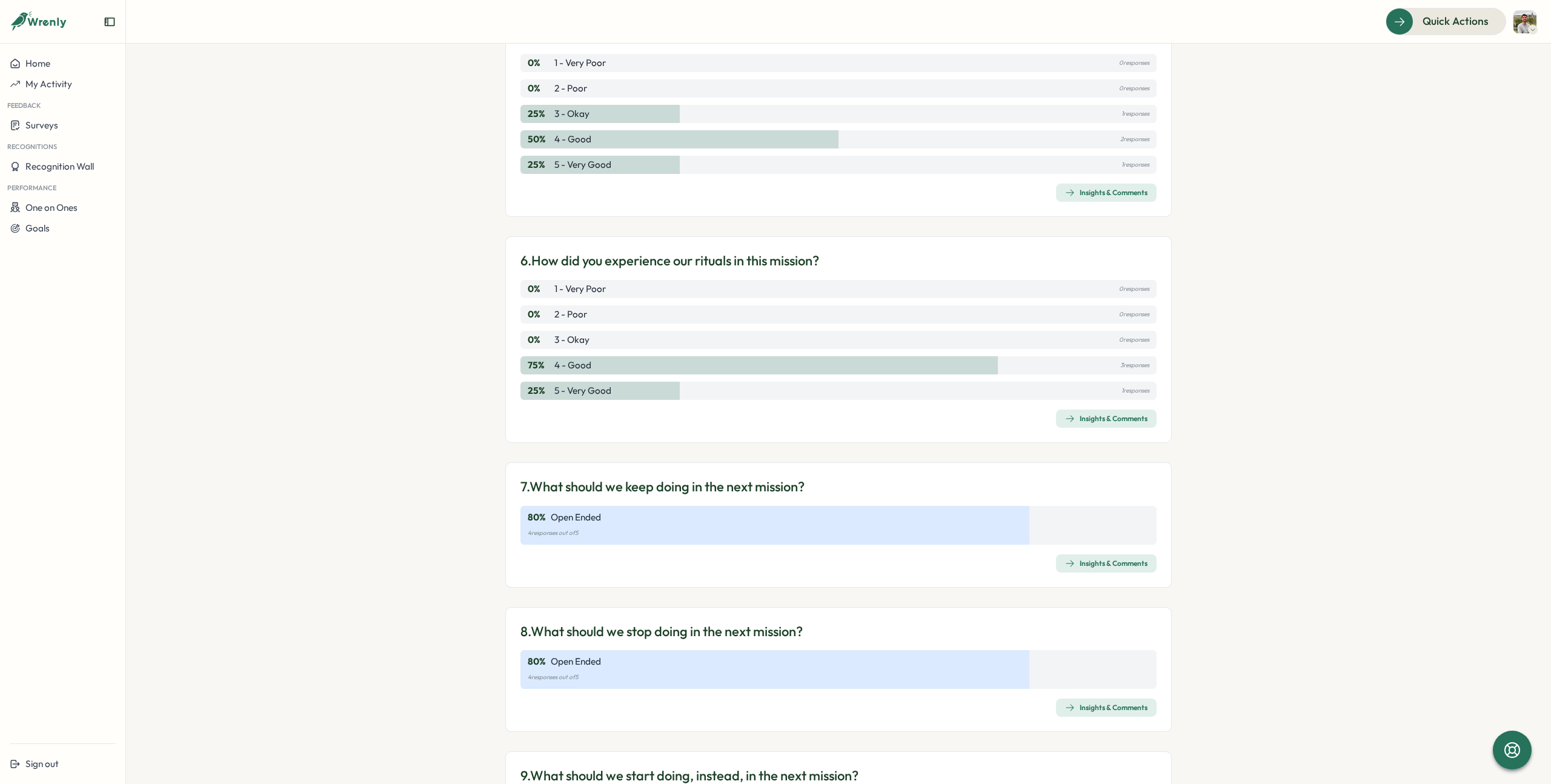
scroll to position [1335, 0]
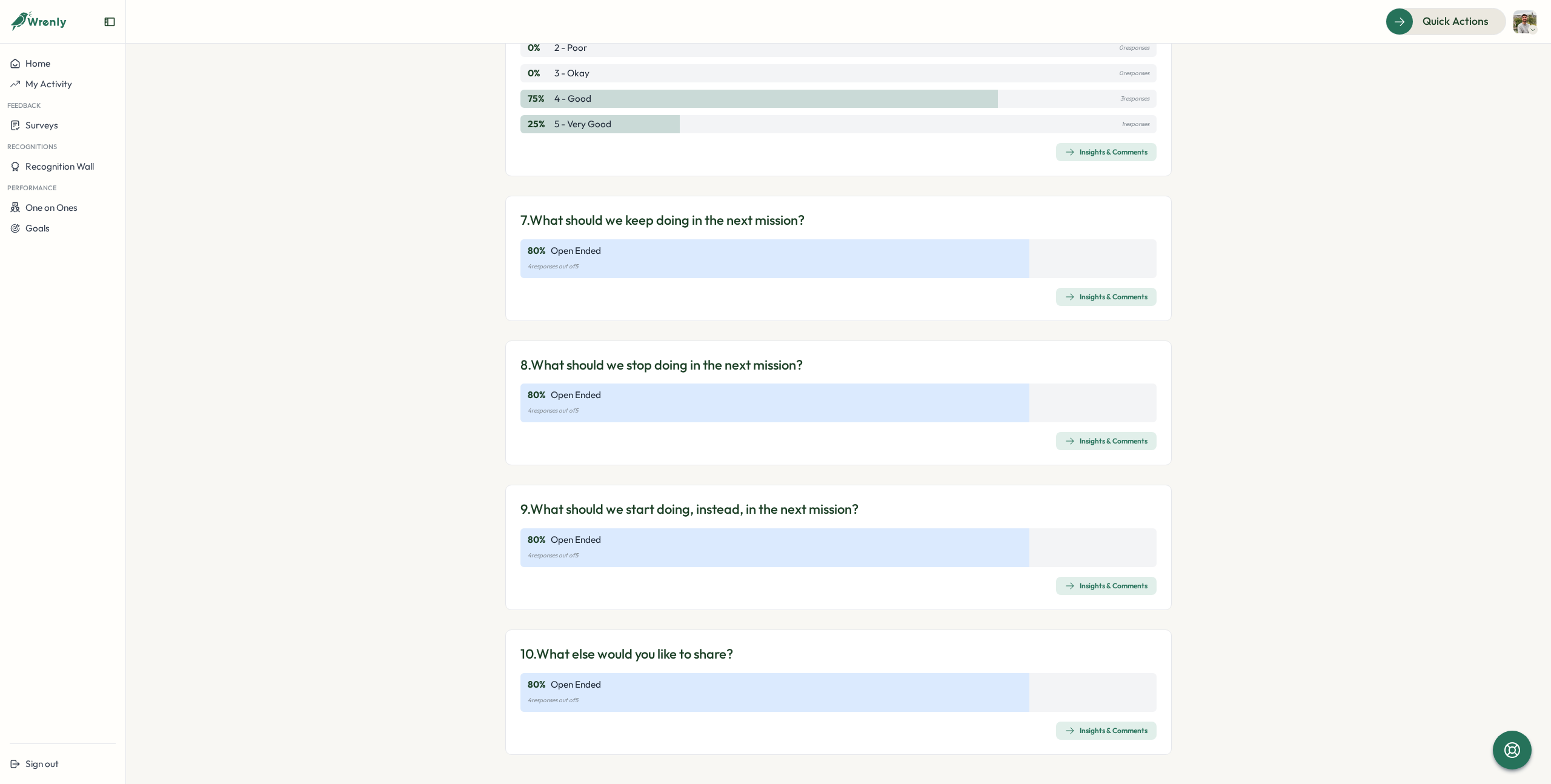
click at [1108, 736] on span "Insights & Comments" at bounding box center [1106, 731] width 82 height 17
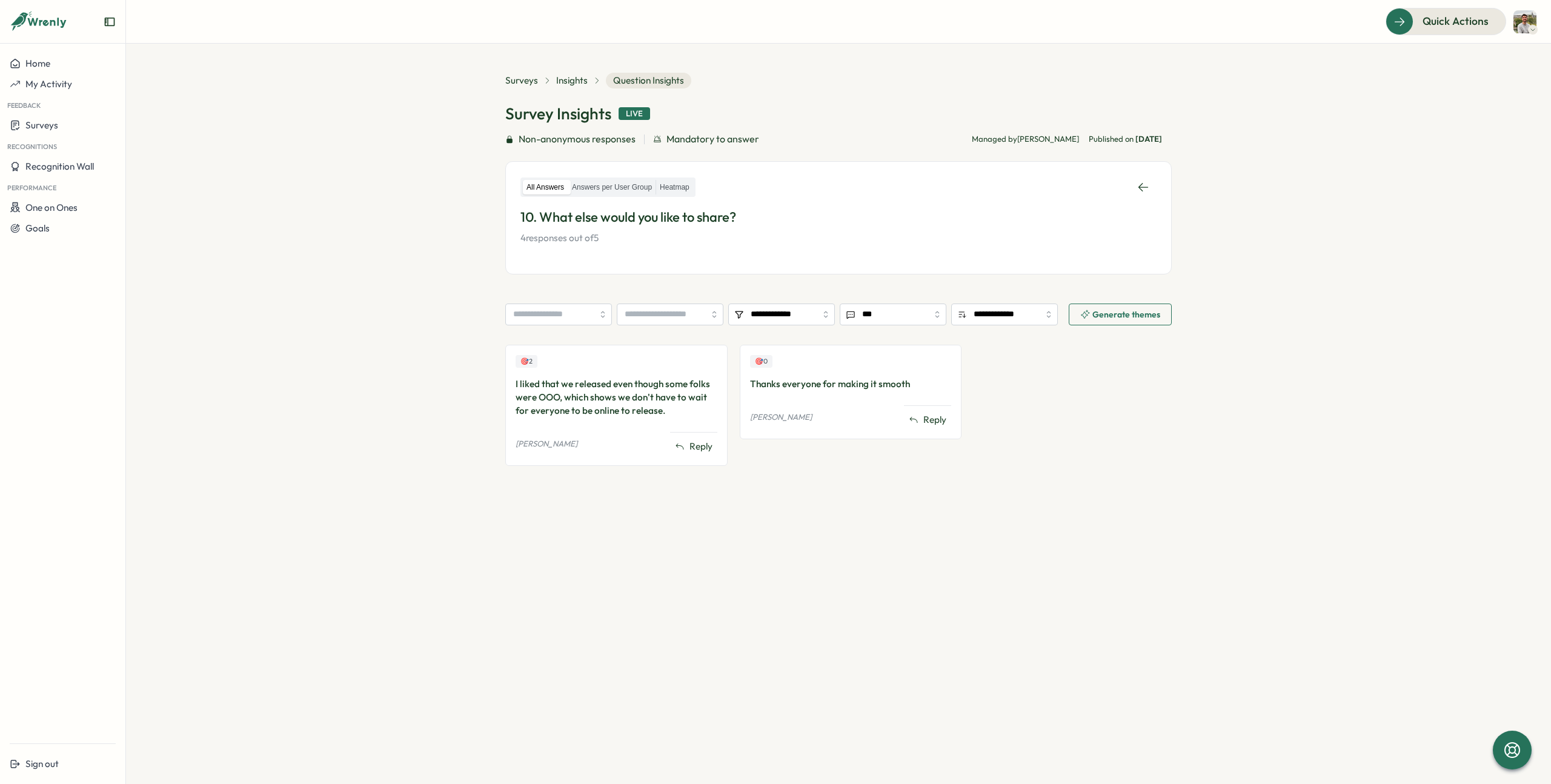
click at [630, 405] on div "I liked that we released even though some folks were OOO, which shows we don't …" at bounding box center [616, 397] width 202 height 40
copy div "I liked that we released even though some folks were OOO, which shows we don't …"
click at [805, 387] on div "Thanks everyone for making it smooth" at bounding box center [851, 383] width 202 height 13
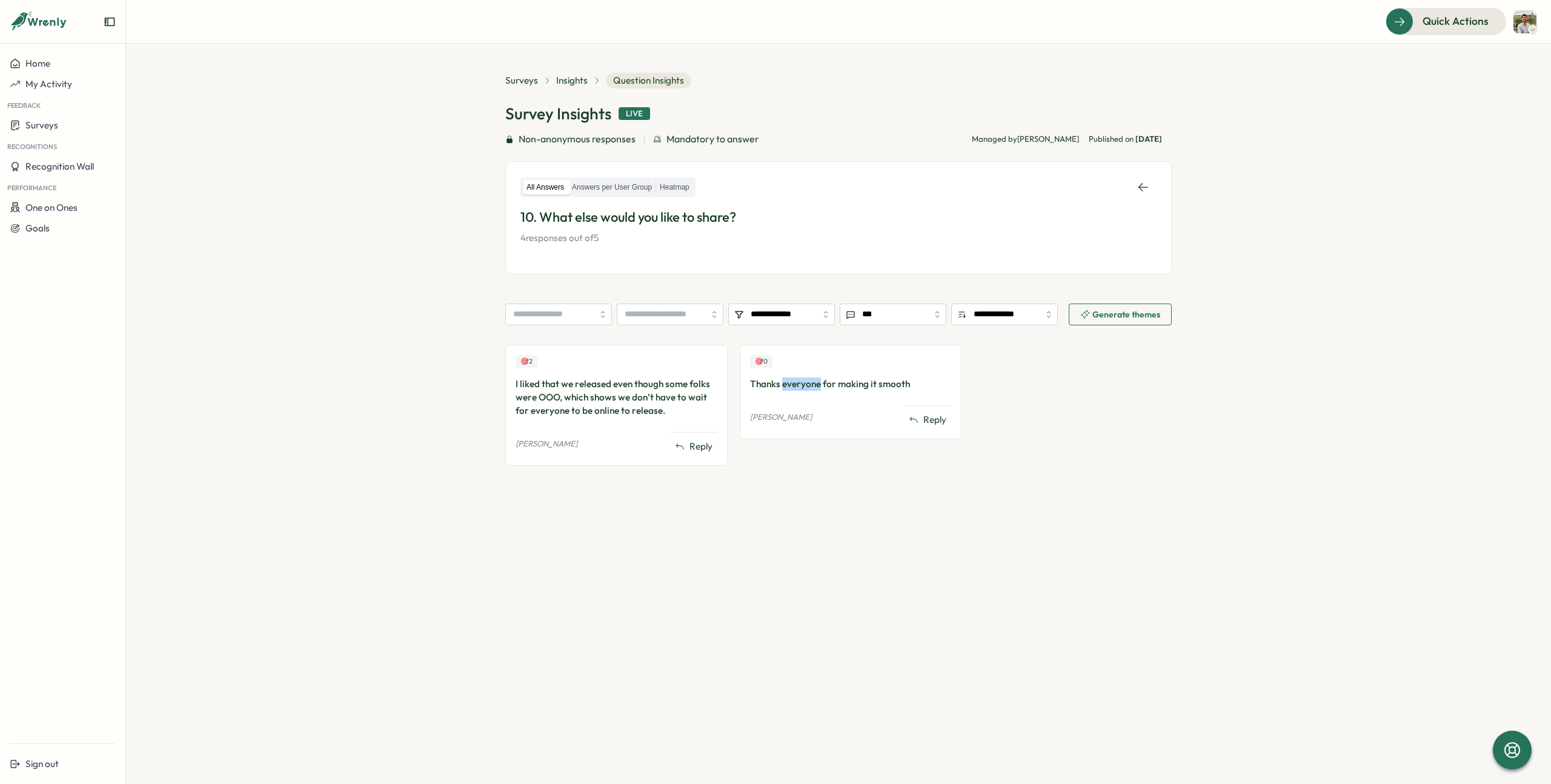
click at [805, 387] on div "Thanks everyone for making it smooth" at bounding box center [851, 383] width 202 height 13
